Goal: Navigation & Orientation: Find specific page/section

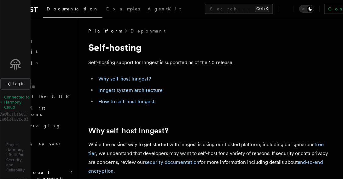
click at [31, 87] on button "Log In" at bounding box center [15, 83] width 30 height 11
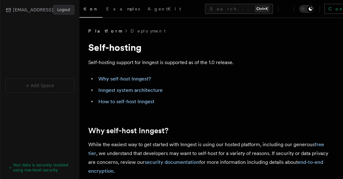
click at [75, 11] on button "Logout" at bounding box center [63, 9] width 21 height 9
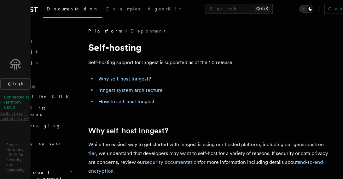
click at [31, 90] on button "Log In" at bounding box center [15, 83] width 30 height 11
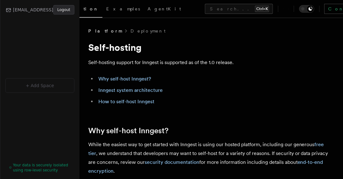
click at [75, 13] on button "Logout" at bounding box center [63, 9] width 21 height 9
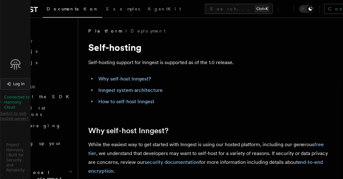
click at [11, 86] on icon at bounding box center [8, 84] width 4 height 4
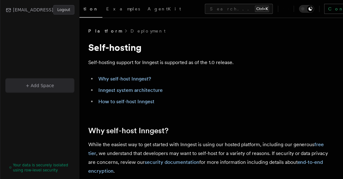
click at [70, 85] on div "+ Add Space" at bounding box center [39, 85] width 61 height 6
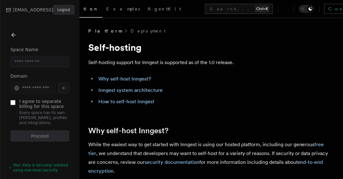
click at [17, 38] on icon at bounding box center [13, 35] width 6 height 6
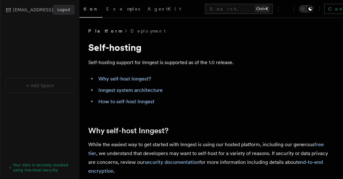
click at [80, 97] on div "vishal@getharmony.ai Logout + Add Space Your data is securely isolated using ro…" at bounding box center [39, 89] width 79 height 179
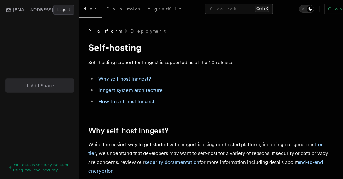
click at [70, 89] on div "+ Add Space" at bounding box center [39, 85] width 61 height 6
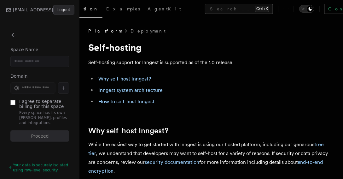
click at [146, 95] on li "Inngest system architecture" at bounding box center [215, 90] width 237 height 9
